Goal: Task Accomplishment & Management: Manage account settings

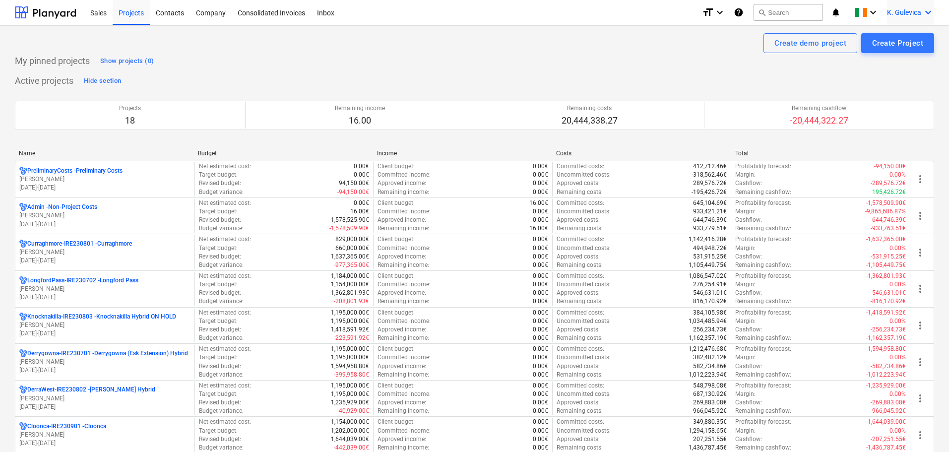
click at [896, 13] on span "K. Gulevica" at bounding box center [904, 12] width 34 height 8
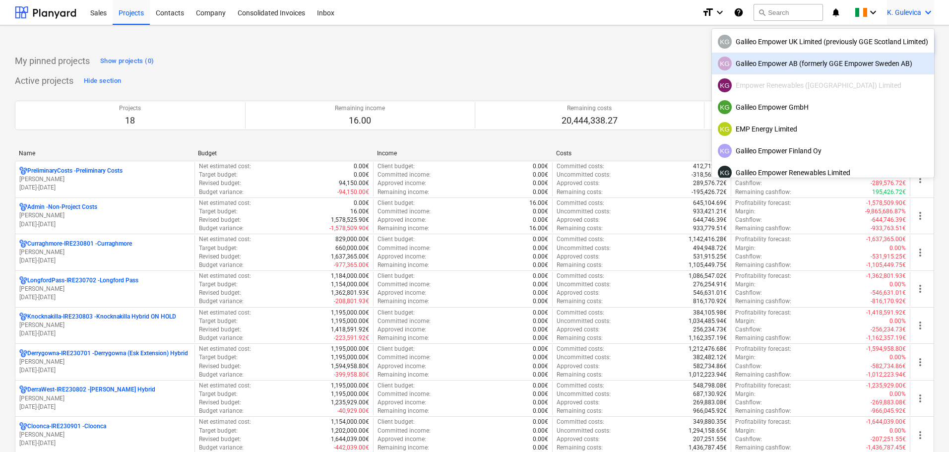
click at [775, 61] on div "KG Galileo Empower AB (formerly GGE Empower Sweden AB)" at bounding box center [823, 64] width 210 height 14
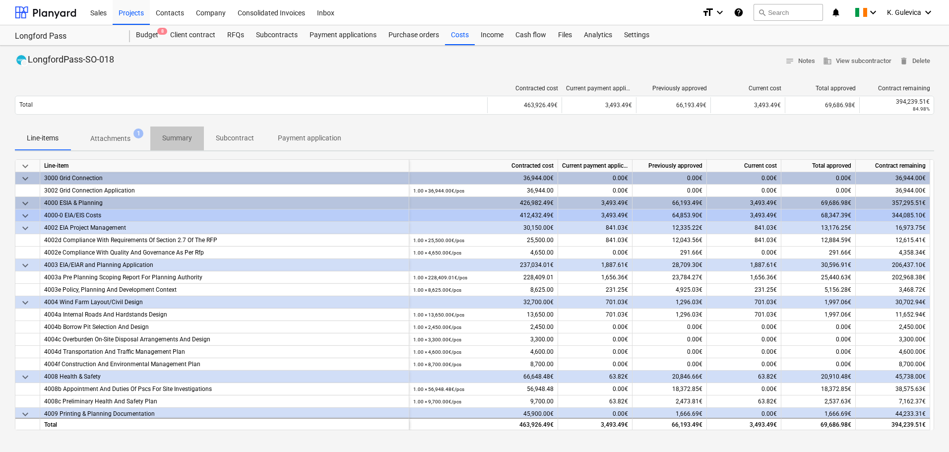
click at [178, 130] on span "Summary" at bounding box center [177, 138] width 54 height 16
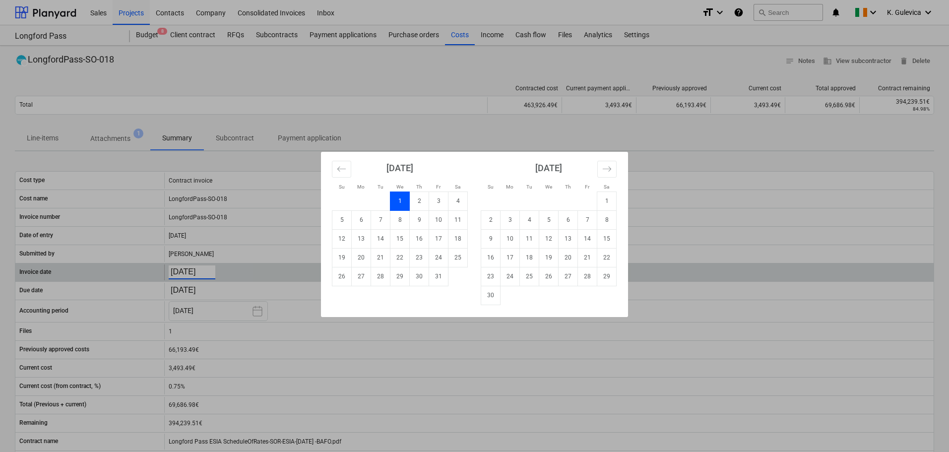
click at [205, 271] on body "Sales Projects Contacts Company Consolidated Invoices Inbox format_size keyboar…" at bounding box center [474, 226] width 949 height 452
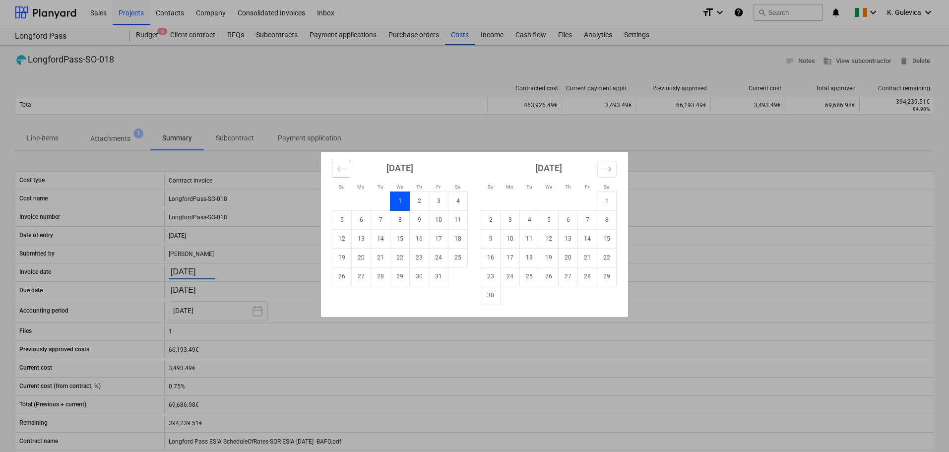
click at [341, 168] on icon "Move backward to switch to the previous month." at bounding box center [341, 168] width 9 height 9
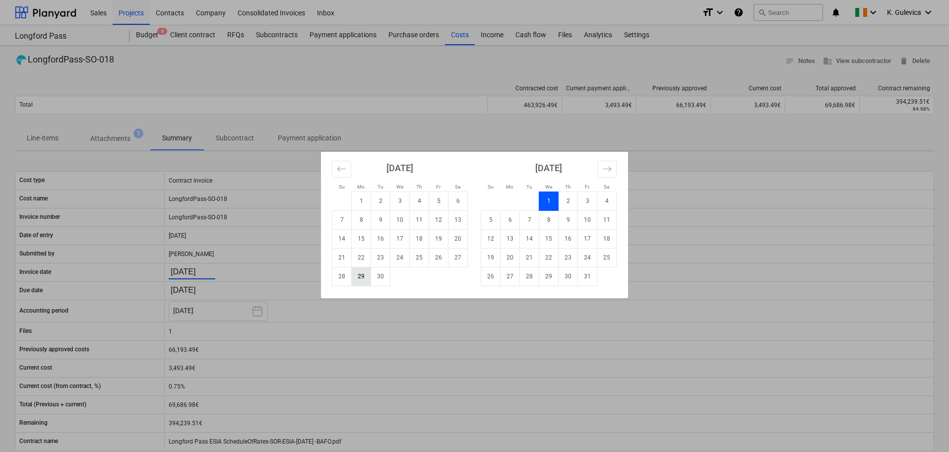
click at [362, 277] on td "29" at bounding box center [361, 276] width 19 height 19
type input "29.09.2025"
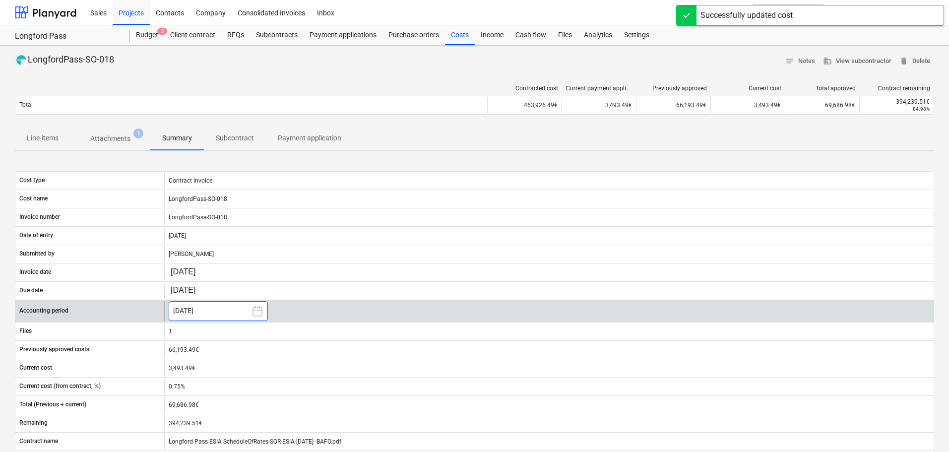
click at [233, 306] on button "[DATE]" at bounding box center [218, 311] width 99 height 20
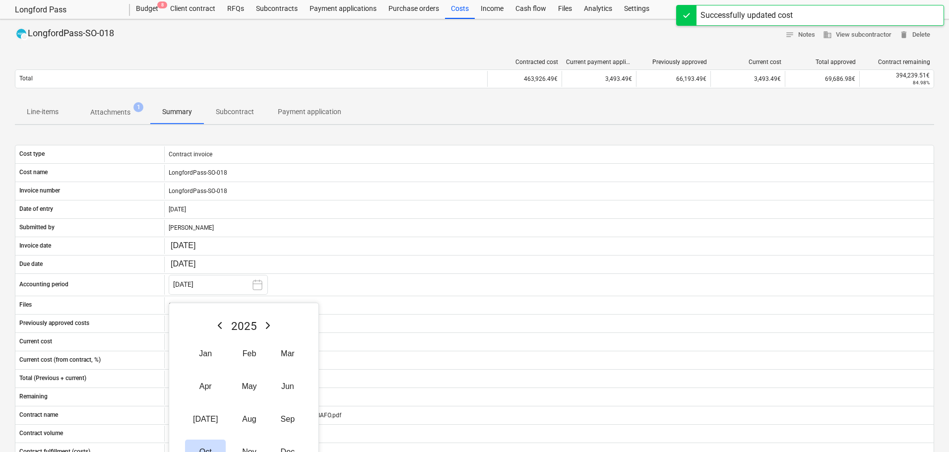
scroll to position [149, 0]
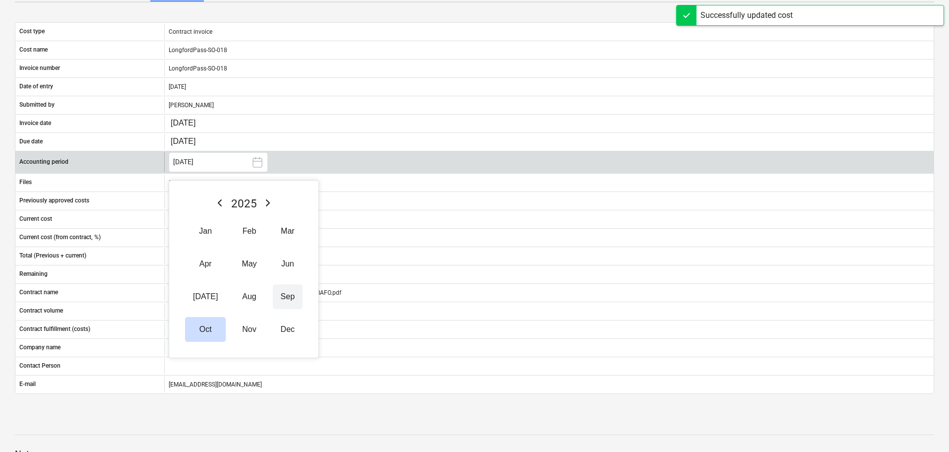
click at [284, 298] on button "Sep" at bounding box center [288, 296] width 30 height 25
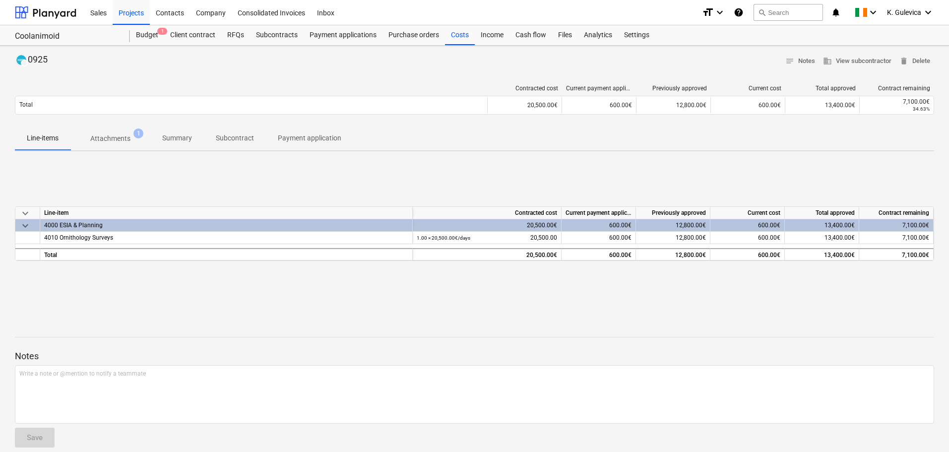
click at [174, 137] on p "Summary" at bounding box center [177, 138] width 30 height 10
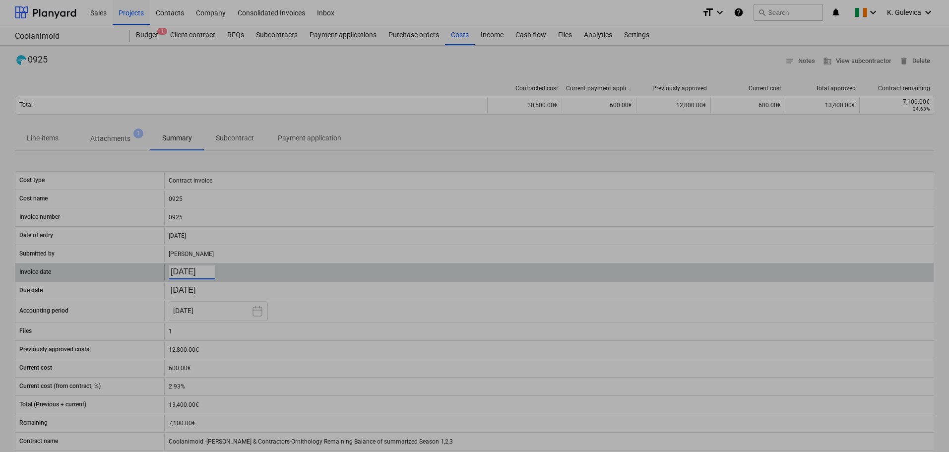
click at [201, 273] on body "Sales Projects Contacts Company Consolidated Invoices Inbox format_size keyboar…" at bounding box center [474, 226] width 949 height 452
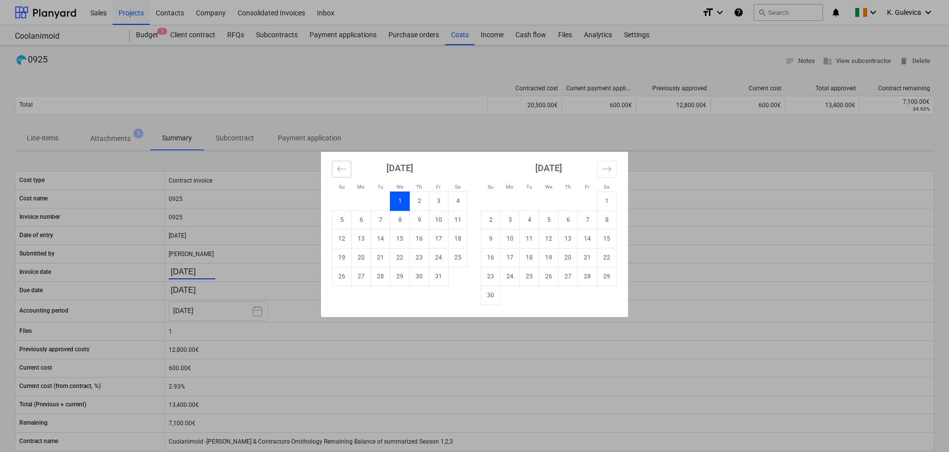
click at [346, 169] on icon "Move backward to switch to the previous month." at bounding box center [341, 168] width 8 height 5
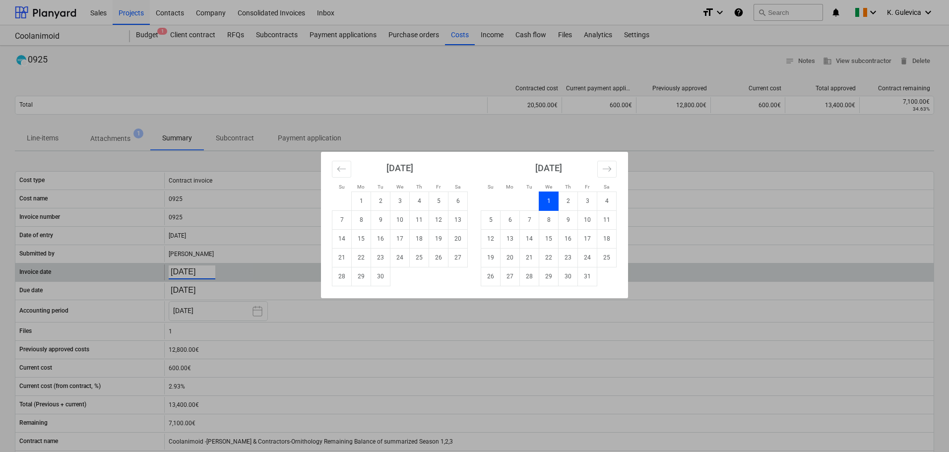
click at [377, 278] on td "30" at bounding box center [380, 276] width 19 height 19
type input "[DATE]"
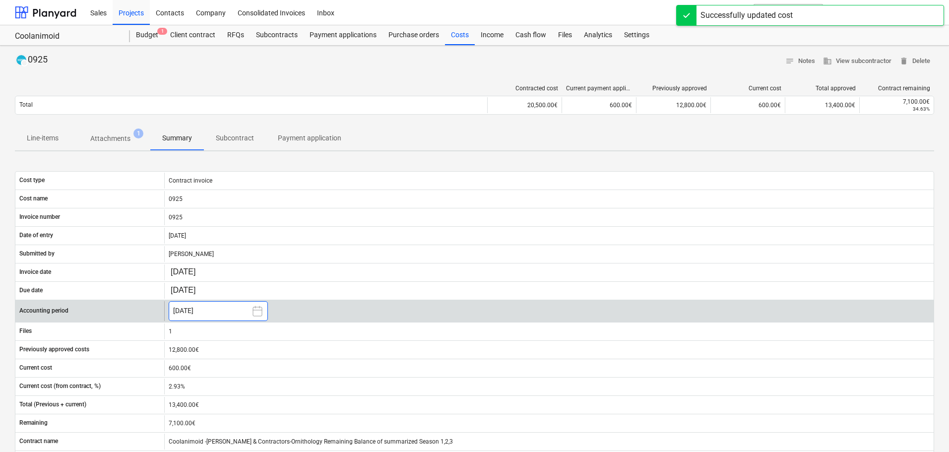
click at [201, 309] on button "[DATE]" at bounding box center [218, 311] width 99 height 20
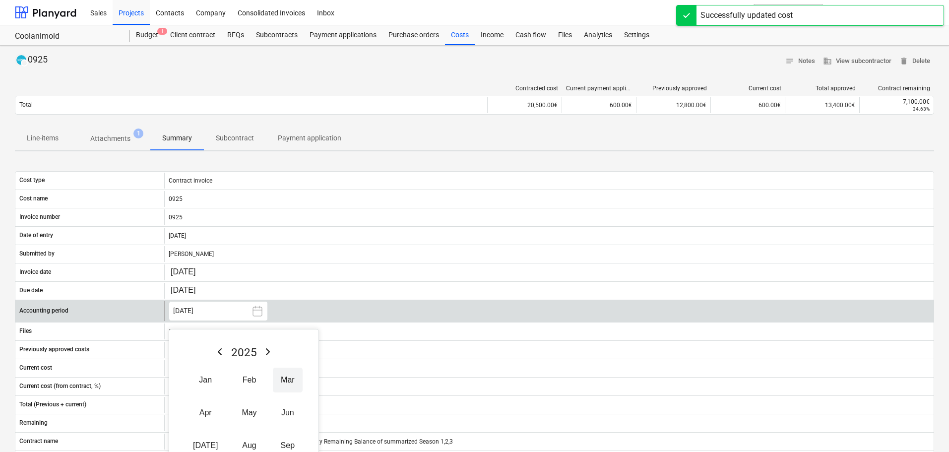
scroll to position [149, 0]
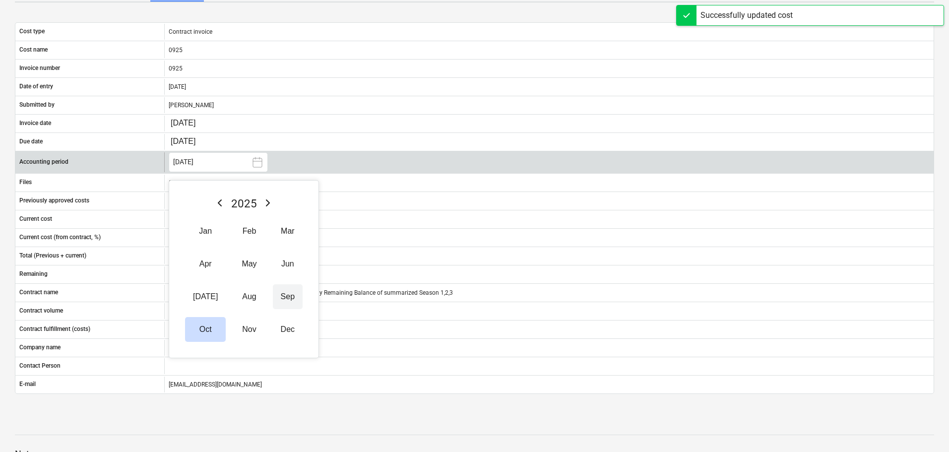
click at [273, 301] on button "Sep" at bounding box center [288, 296] width 30 height 25
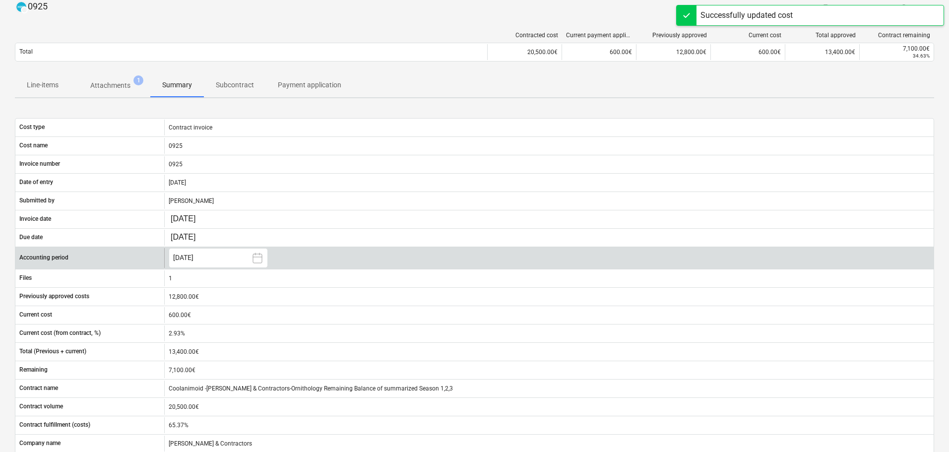
scroll to position [0, 0]
